Goal: Obtain resource: Download file/media

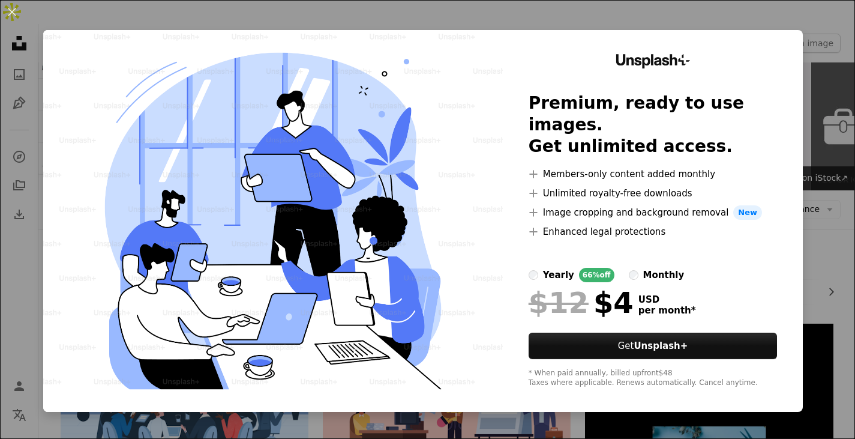
scroll to position [600, 0]
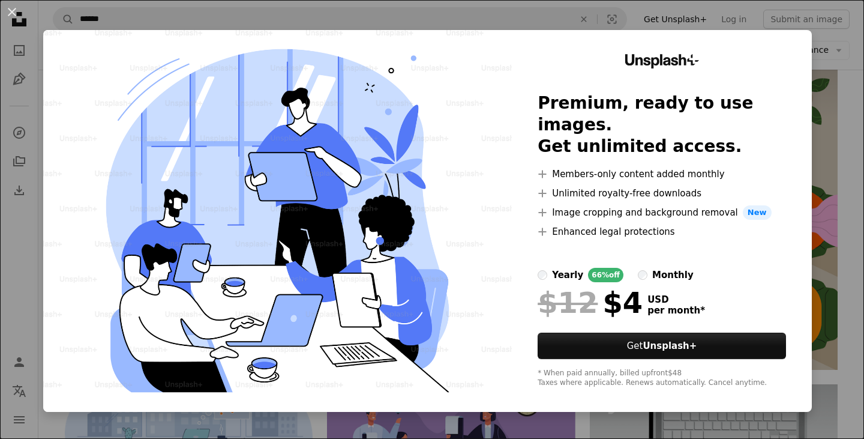
click at [477, 23] on div "An X shape Unsplash+ Premium, ready to use images. Get unlimited access. A plus…" at bounding box center [432, 219] width 864 height 439
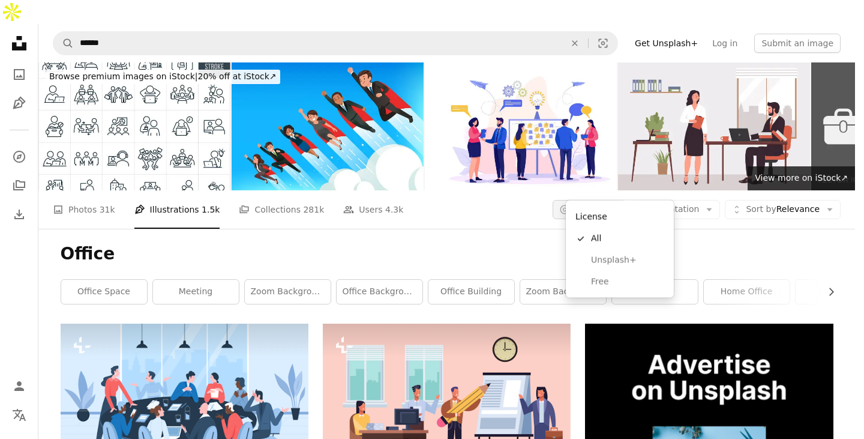
click at [622, 200] on button "A copyright icon © License Arrow down" at bounding box center [590, 209] width 74 height 19
click at [592, 278] on span "Free" at bounding box center [627, 281] width 73 height 12
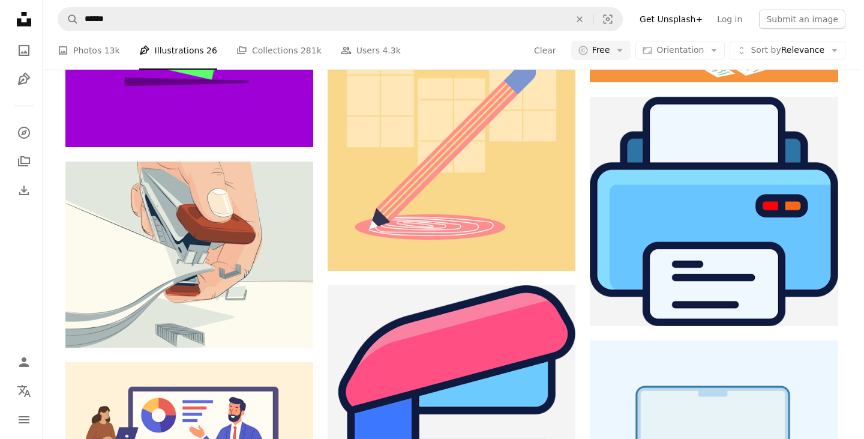
scroll to position [840, 0]
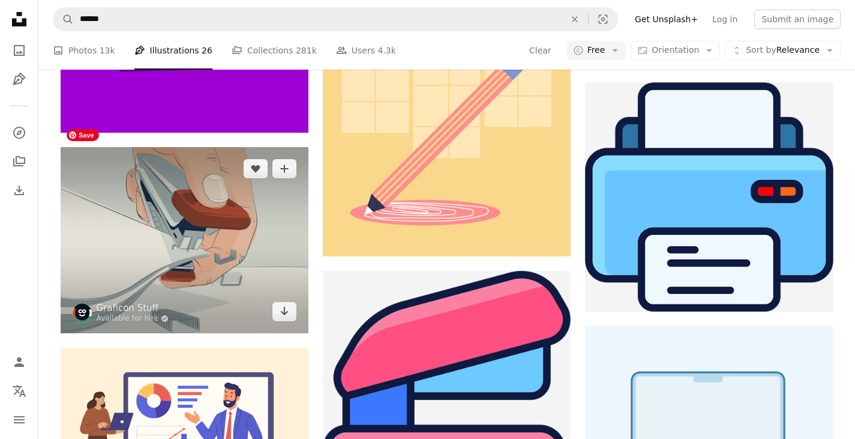
click at [232, 228] on img at bounding box center [185, 240] width 248 height 186
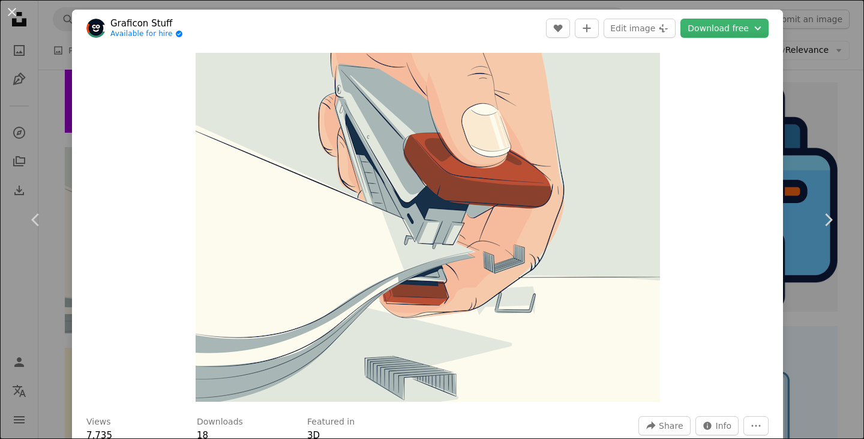
click at [817, 58] on div "An X shape Chevron left Chevron right Graficon Stuff Available for hire A check…" at bounding box center [432, 219] width 864 height 439
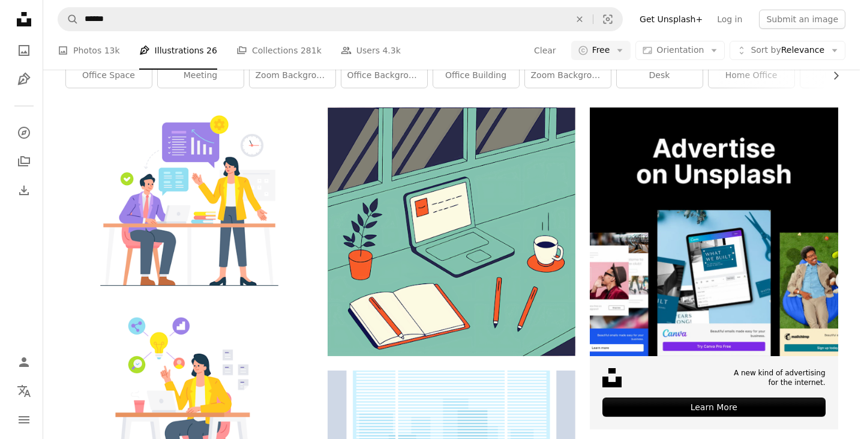
scroll to position [240, 0]
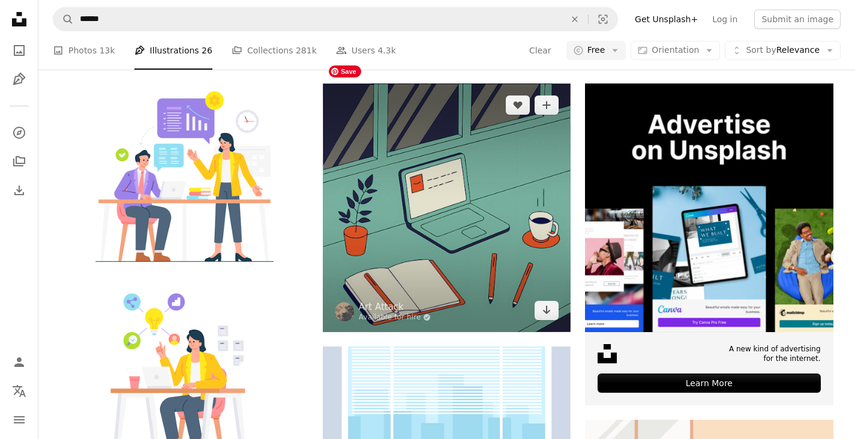
click at [525, 184] on img at bounding box center [447, 207] width 248 height 248
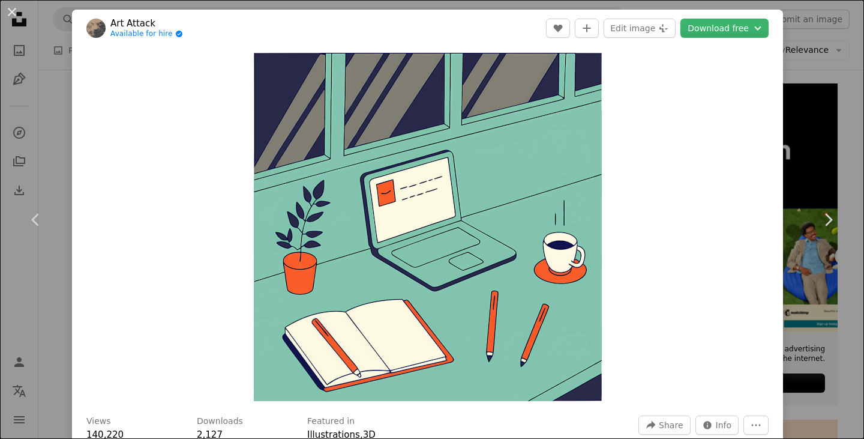
click at [831, 118] on div "An X shape Chevron left Chevron right Art Attack Available for hire A checkmark…" at bounding box center [432, 219] width 864 height 439
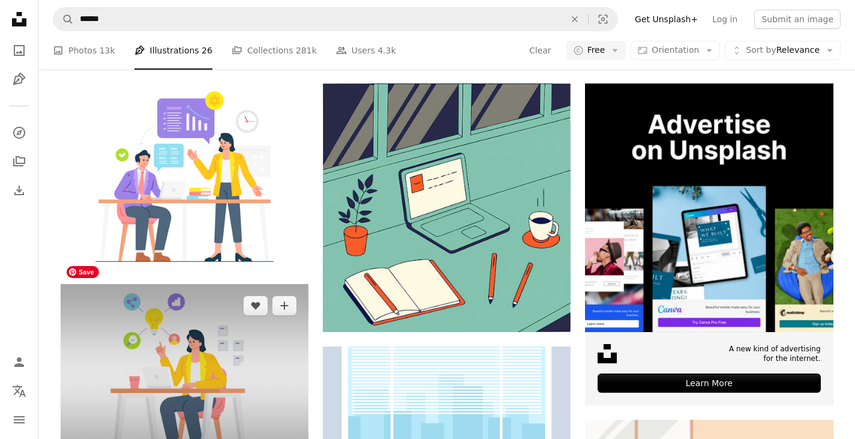
click at [202, 361] on img at bounding box center [185, 377] width 248 height 186
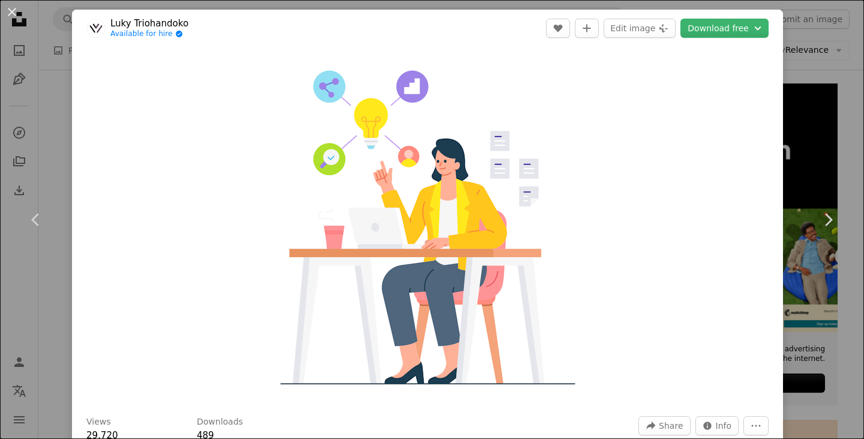
click at [438, 164] on img "Zoom in on this image" at bounding box center [428, 227] width 465 height 349
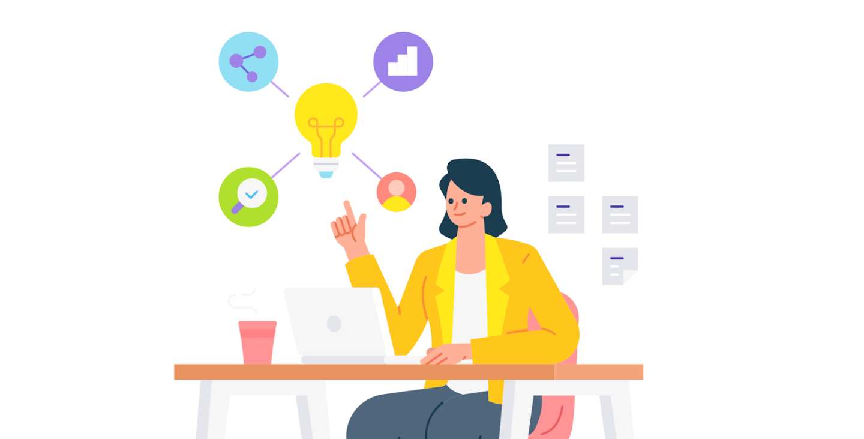
scroll to position [98, 0]
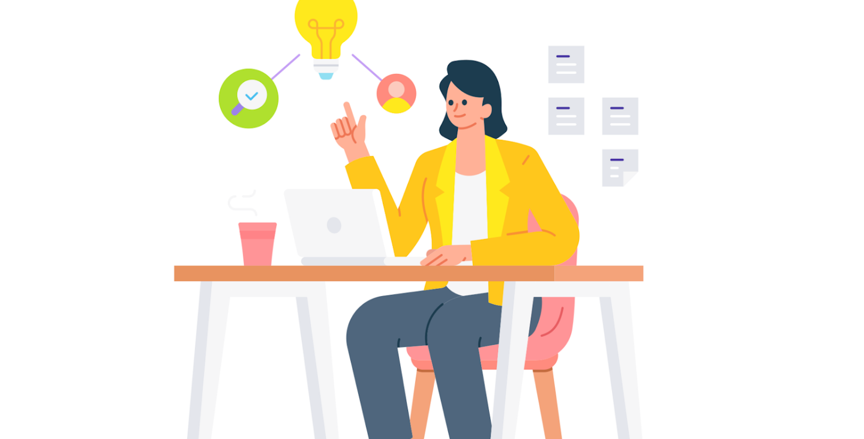
click at [438, 164] on img "Zoom out on this image" at bounding box center [431, 225] width 865 height 649
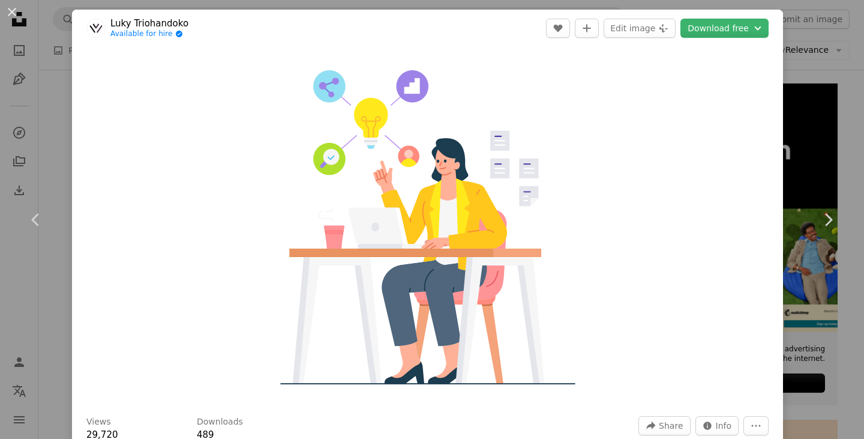
click at [438, 164] on img "Zoom in on this image" at bounding box center [428, 227] width 465 height 349
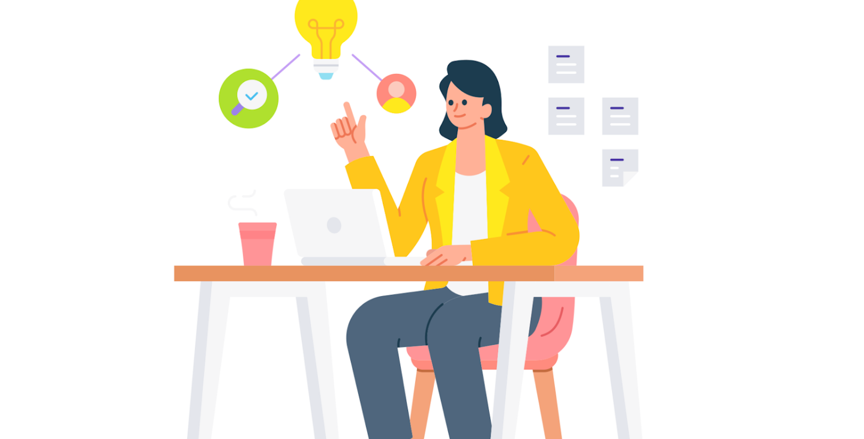
click at [438, 164] on img "Zoom out on this image" at bounding box center [431, 225] width 865 height 649
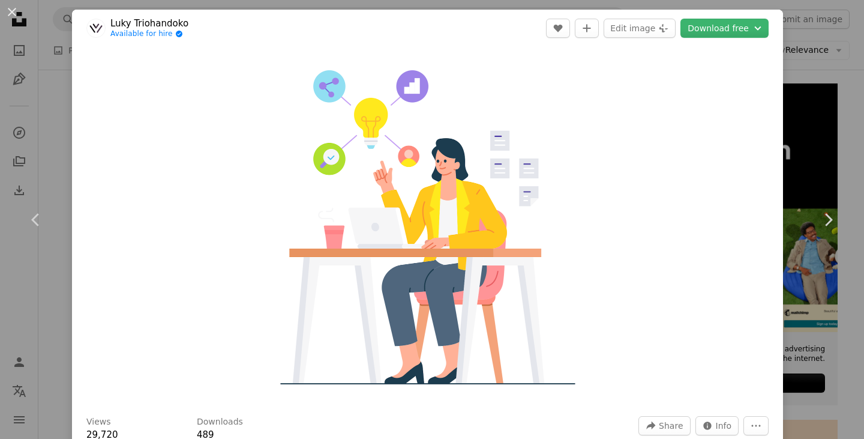
click at [818, 56] on div "An X shape Chevron left Chevron right Luky Triohandoko Available for hire A che…" at bounding box center [432, 219] width 864 height 439
